Goal: Check status: Check status

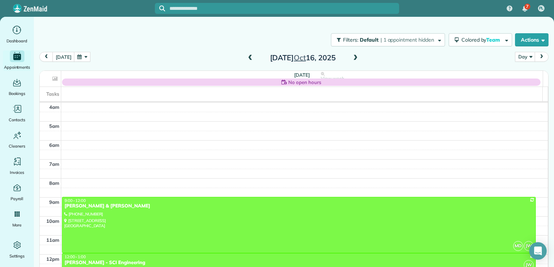
scroll to position [57, 0]
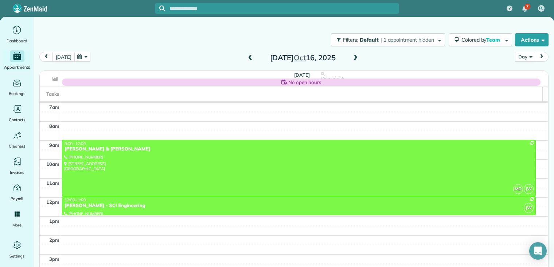
click at [69, 56] on button "[DATE]" at bounding box center [64, 57] width 22 height 10
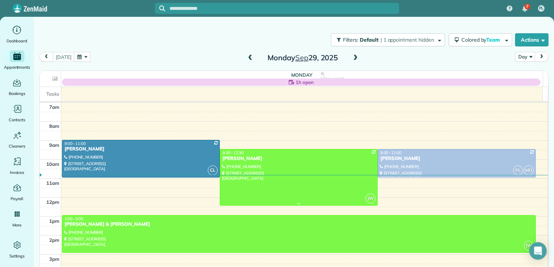
click at [249, 156] on div "[PERSON_NAME]" at bounding box center [299, 158] width 154 height 6
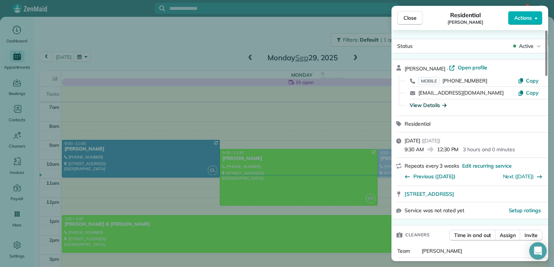
click at [443, 104] on icon "button" at bounding box center [444, 104] width 4 height 7
click at [443, 104] on div "View Details" at bounding box center [474, 105] width 135 height 8
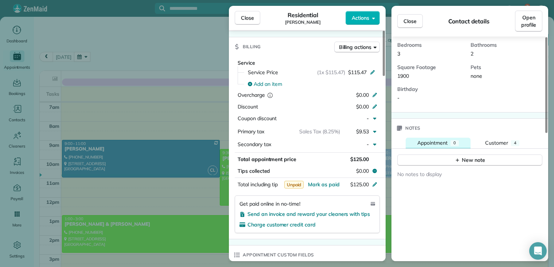
scroll to position [219, 0]
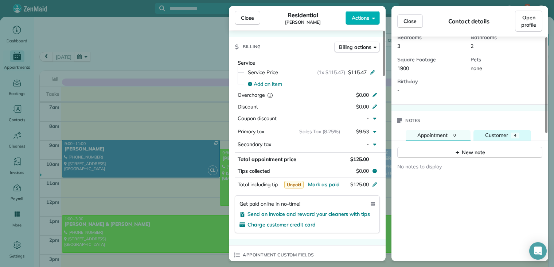
click at [495, 132] on span "Customer" at bounding box center [496, 135] width 23 height 7
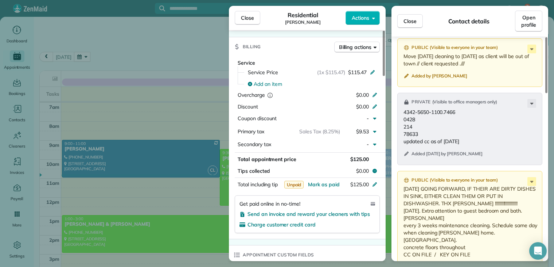
scroll to position [511, 0]
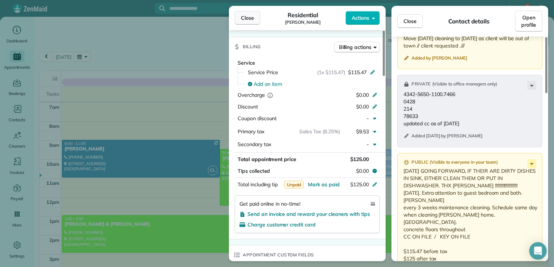
click at [247, 18] on span "Close" at bounding box center [247, 17] width 13 height 7
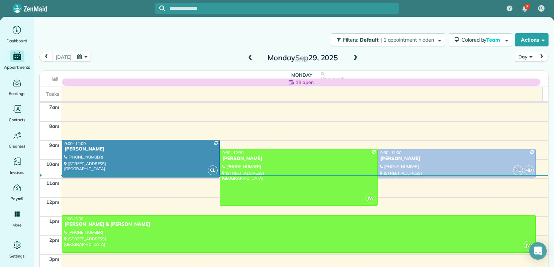
click at [247, 18] on div at bounding box center [277, 133] width 554 height 267
click at [88, 150] on div "[PERSON_NAME]" at bounding box center [141, 149] width 154 height 6
click at [0, 0] on div at bounding box center [0, 0] width 0 height 0
click at [88, 149] on div "[PERSON_NAME]" at bounding box center [141, 149] width 154 height 6
click at [91, 150] on div "[PERSON_NAME]" at bounding box center [141, 149] width 154 height 6
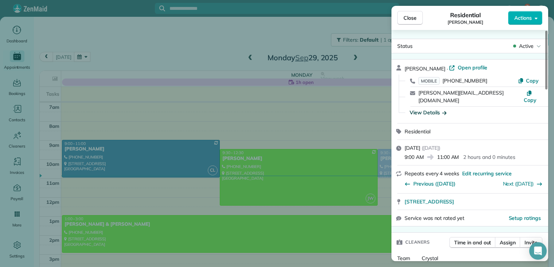
click at [445, 109] on icon "button" at bounding box center [444, 112] width 4 height 7
click at [445, 109] on div "View Details" at bounding box center [474, 113] width 135 height 8
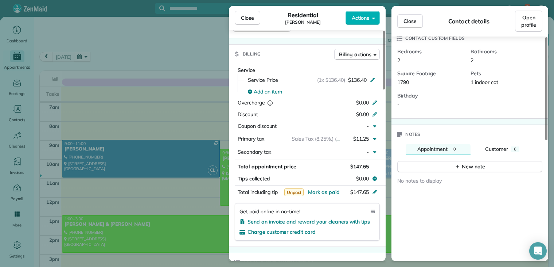
scroll to position [256, 0]
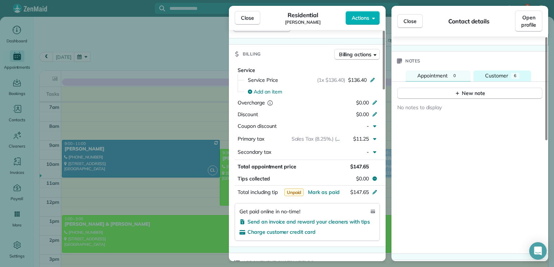
click at [511, 70] on button "Customer 6" at bounding box center [503, 75] width 58 height 11
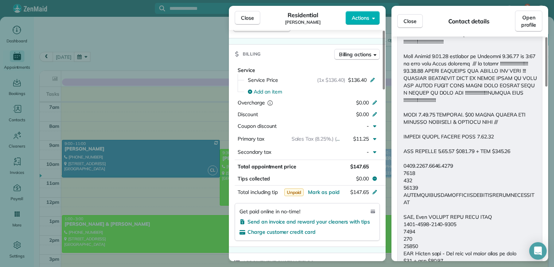
scroll to position [620, 0]
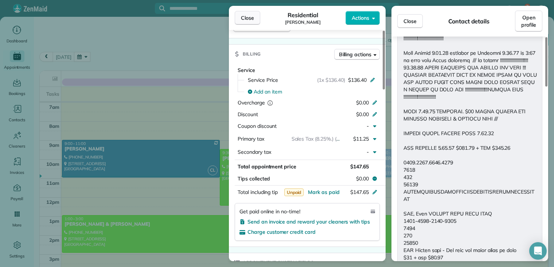
click at [250, 18] on span "Close" at bounding box center [247, 17] width 13 height 7
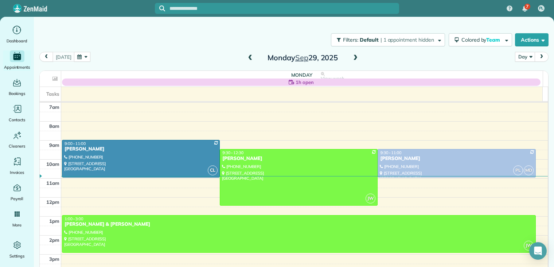
click at [354, 58] on span at bounding box center [356, 58] width 8 height 7
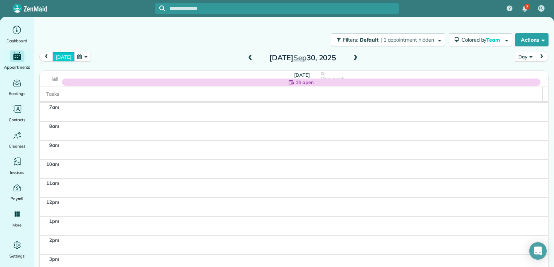
click at [58, 57] on button "[DATE]" at bounding box center [64, 57] width 22 height 10
